Goal: Task Accomplishment & Management: Complete application form

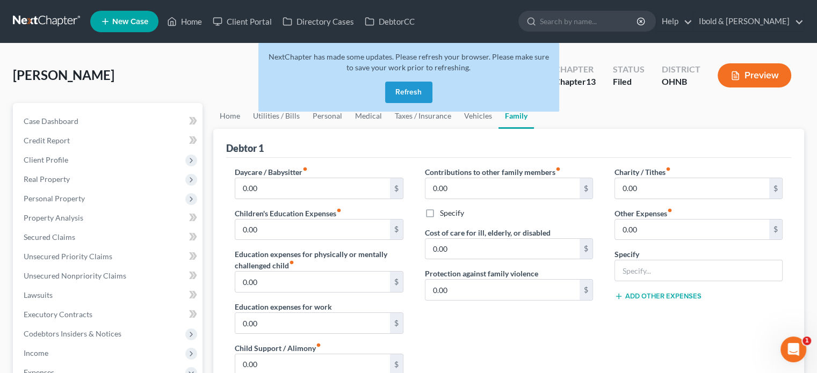
click at [409, 95] on button "Refresh" at bounding box center [408, 92] width 47 height 21
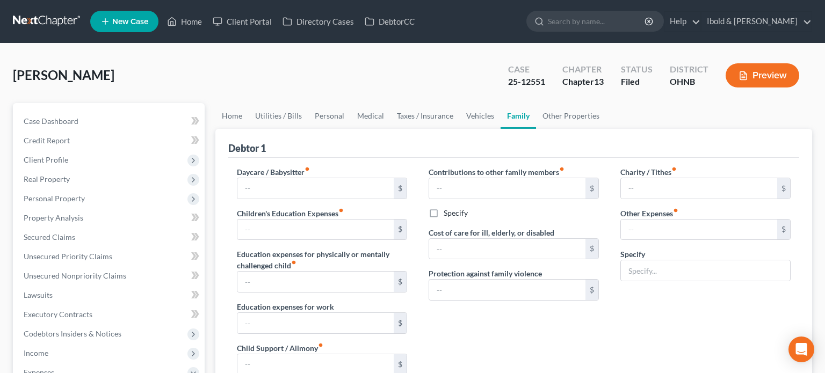
type input "0.00"
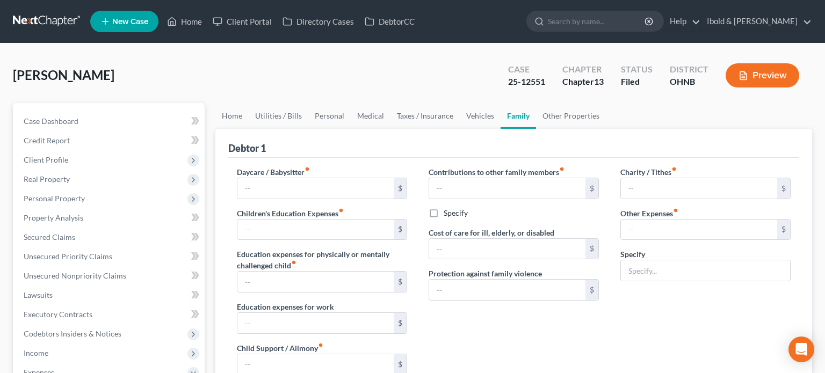
type input "0.00"
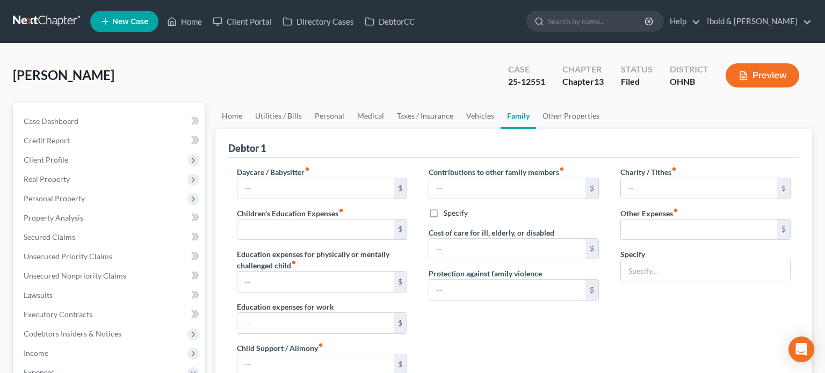
radio input "true"
